Goal: Navigation & Orientation: Find specific page/section

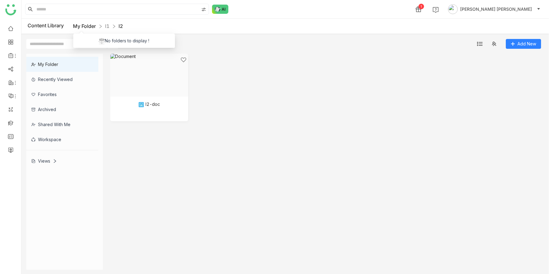
click at [85, 25] on link "My Folder" at bounding box center [84, 26] width 23 height 6
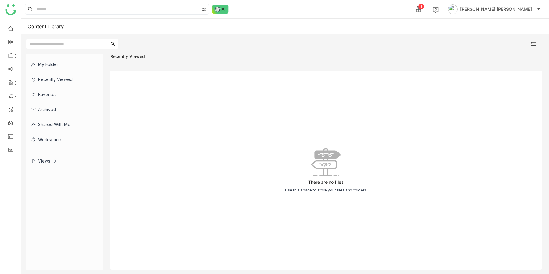
click at [46, 69] on div "My Folder" at bounding box center [62, 64] width 72 height 15
click at [48, 165] on div "Views" at bounding box center [62, 160] width 72 height 15
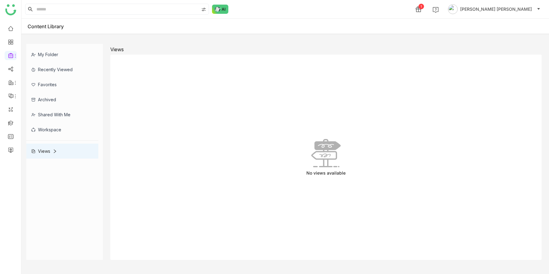
click at [56, 51] on div "My Folder" at bounding box center [62, 54] width 72 height 15
